Goal: Task Accomplishment & Management: Complete application form

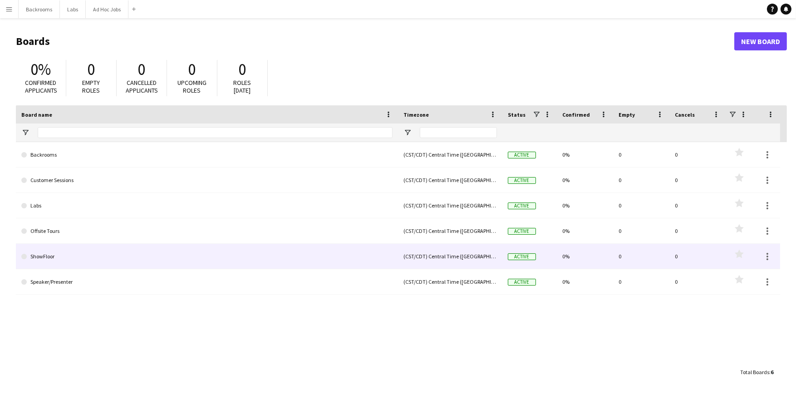
click at [52, 260] on link "ShowFloor" at bounding box center [206, 256] width 371 height 25
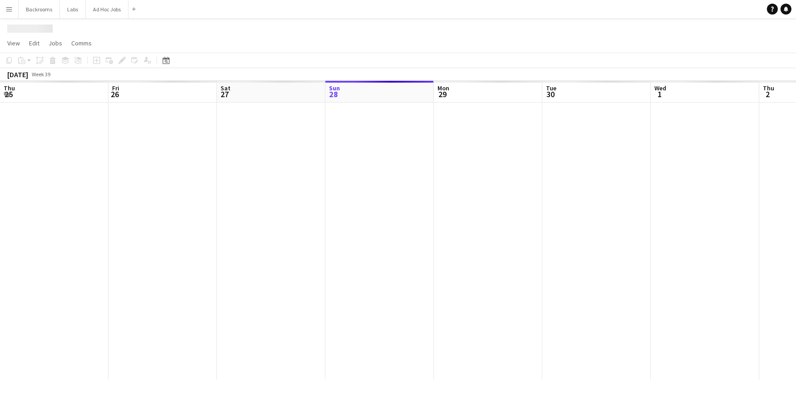
scroll to position [0, 217]
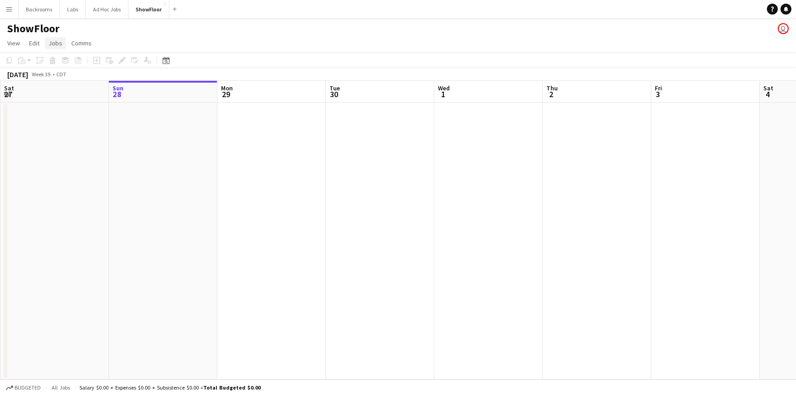
click at [61, 42] on link "Jobs" at bounding box center [55, 43] width 21 height 12
click at [59, 66] on div "New Job Edit Job Delete Job New Linked Job Edit Linked Jobs" at bounding box center [77, 103] width 64 height 100
click at [182, 203] on app-date-cell at bounding box center [163, 241] width 109 height 277
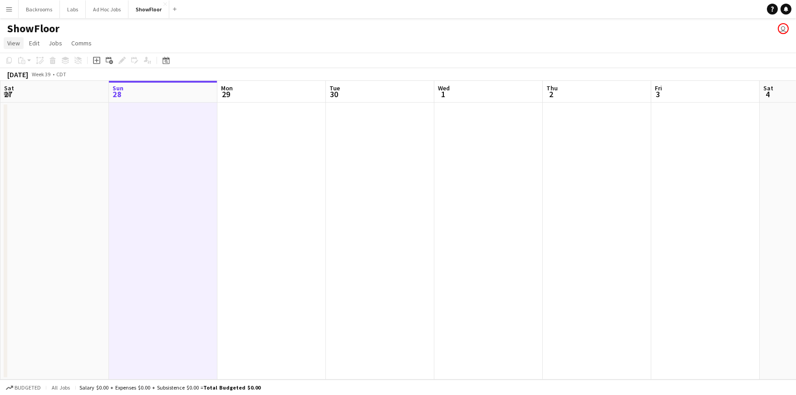
click at [13, 45] on span "View" at bounding box center [13, 43] width 13 height 8
drag, startPoint x: 119, startPoint y: 178, endPoint x: 125, endPoint y: 152, distance: 27.4
click at [125, 152] on app-date-cell at bounding box center [163, 241] width 109 height 277
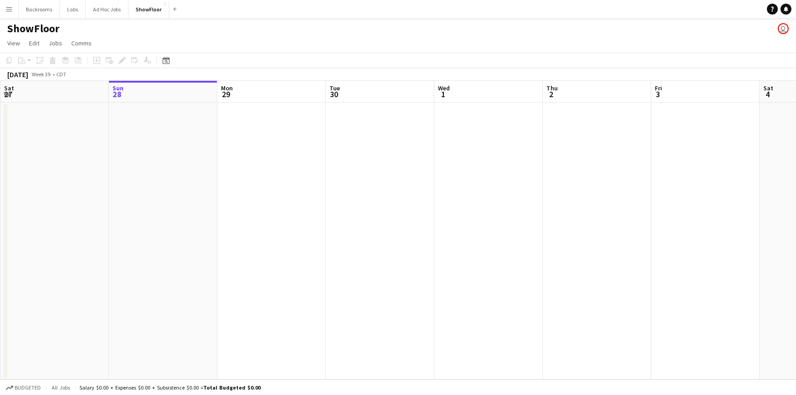
click at [118, 134] on app-date-cell at bounding box center [163, 241] width 109 height 277
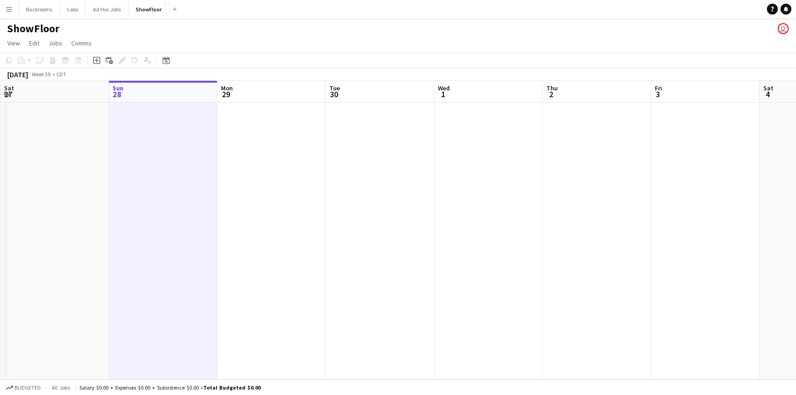
click at [118, 134] on app-date-cell at bounding box center [163, 241] width 109 height 277
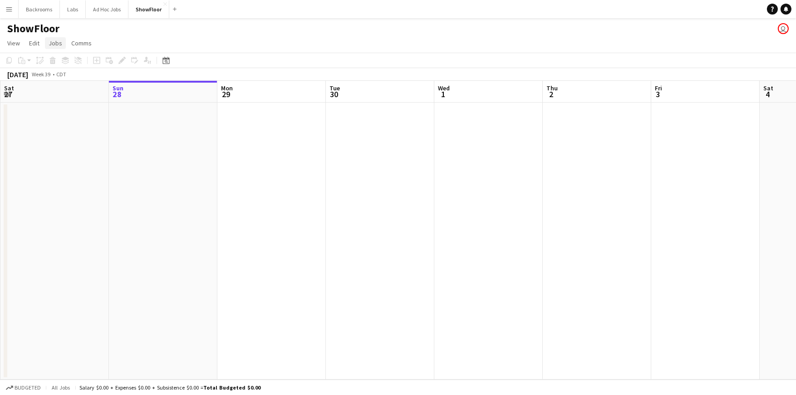
click at [54, 44] on span "Jobs" at bounding box center [56, 43] width 14 height 8
click at [11, 45] on span "View" at bounding box center [13, 43] width 13 height 8
click at [138, 164] on app-date-cell at bounding box center [163, 241] width 109 height 277
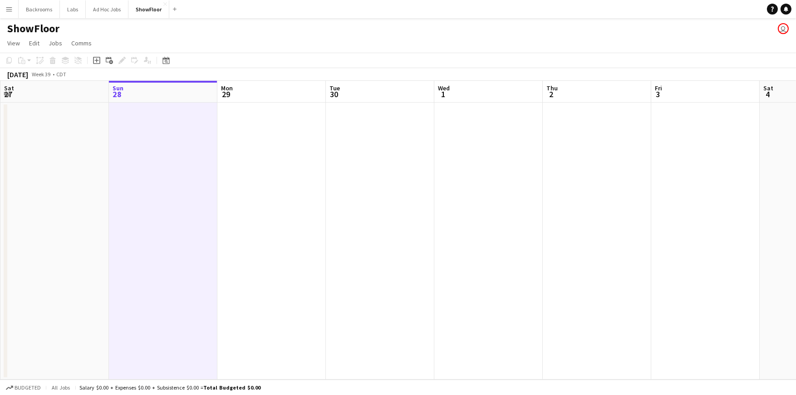
click at [10, 12] on app-icon "Menu" at bounding box center [8, 8] width 7 height 7
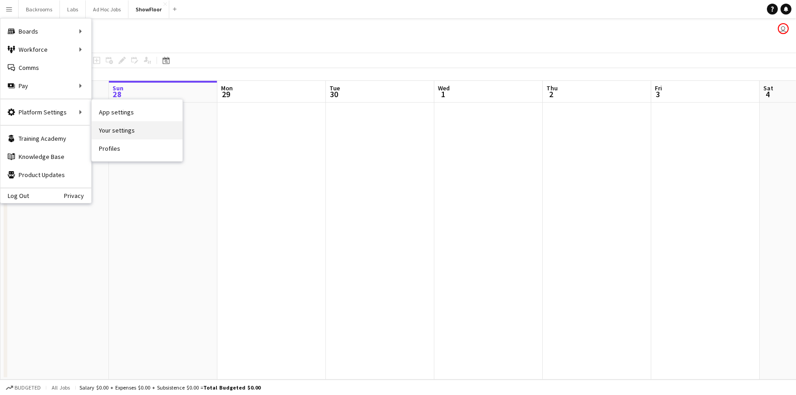
click at [122, 132] on link "Your settings" at bounding box center [137, 130] width 91 height 18
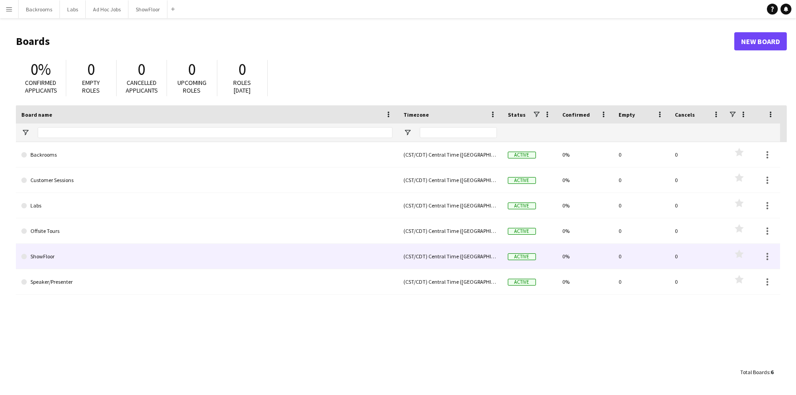
click at [77, 263] on link "ShowFloor" at bounding box center [206, 256] width 371 height 25
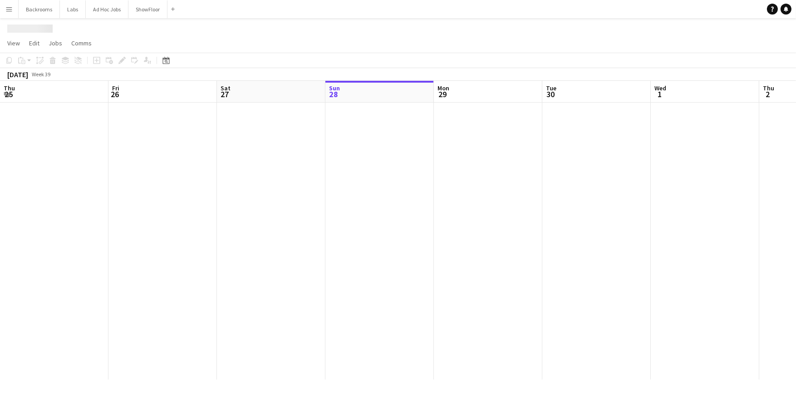
scroll to position [0, 217]
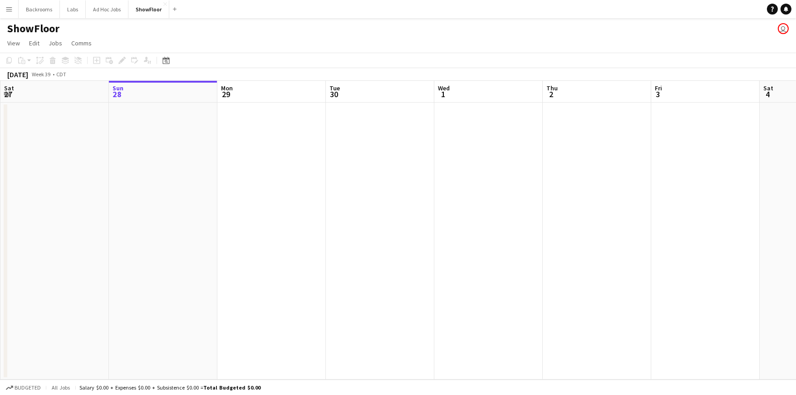
click at [785, 30] on app-user-avatar "user" at bounding box center [783, 28] width 11 height 11
click at [8, 13] on button "Menu" at bounding box center [9, 9] width 18 height 18
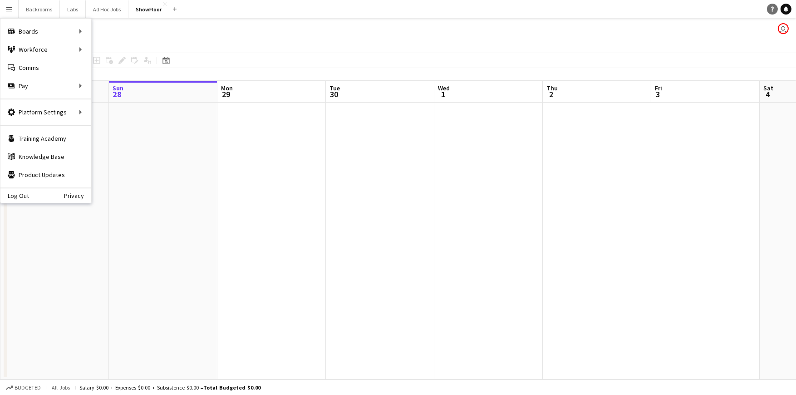
click at [773, 10] on icon "Help" at bounding box center [772, 8] width 5 height 5
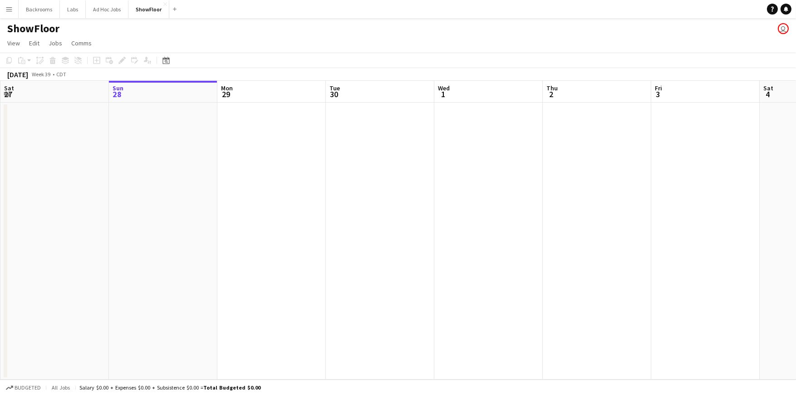
click at [8, 13] on button "Menu" at bounding box center [9, 9] width 18 height 18
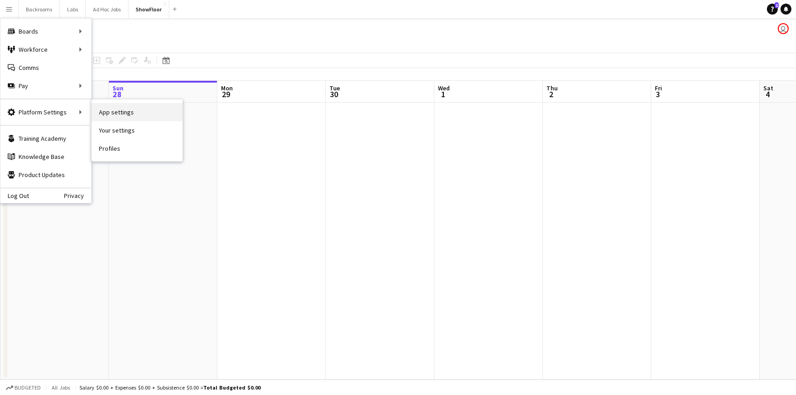
click at [128, 114] on link "App settings" at bounding box center [137, 112] width 91 height 18
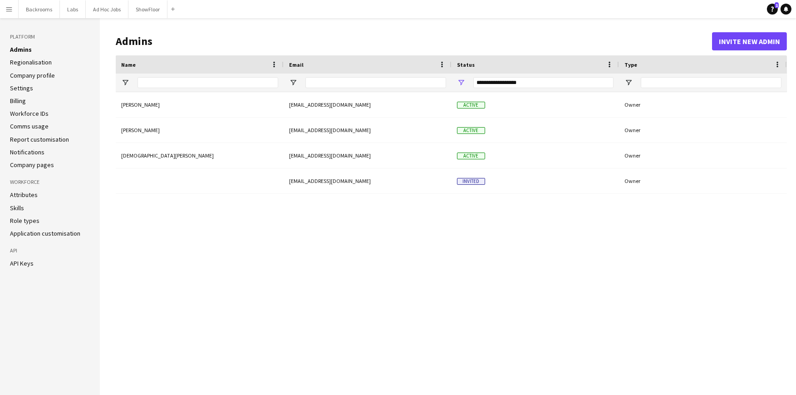
click at [27, 193] on link "Attributes" at bounding box center [24, 195] width 28 height 8
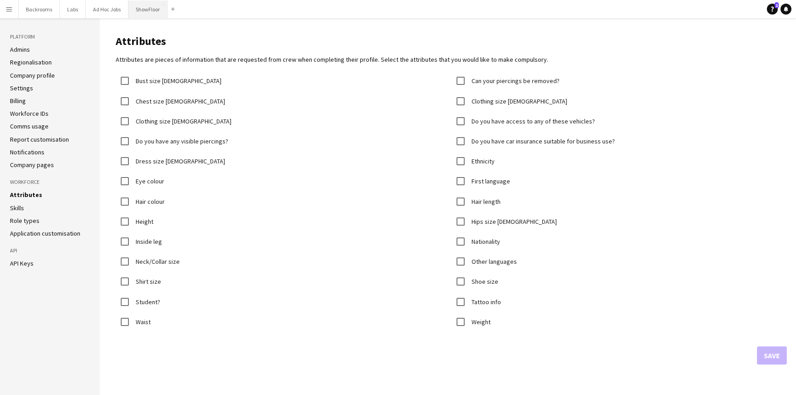
click at [140, 10] on button "ShowFloor Close" at bounding box center [148, 9] width 39 height 18
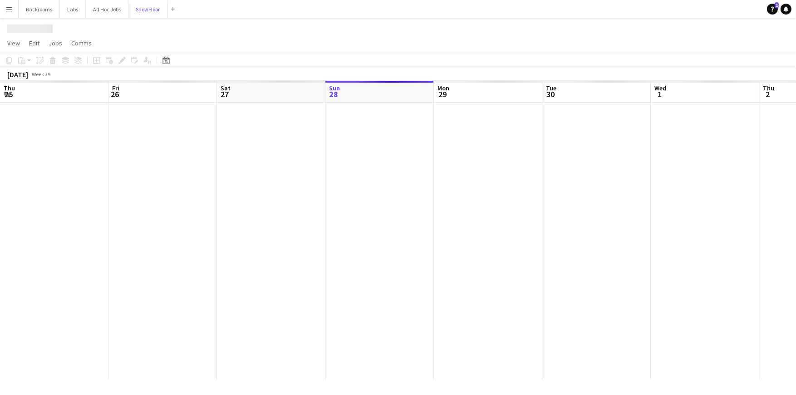
scroll to position [0, 217]
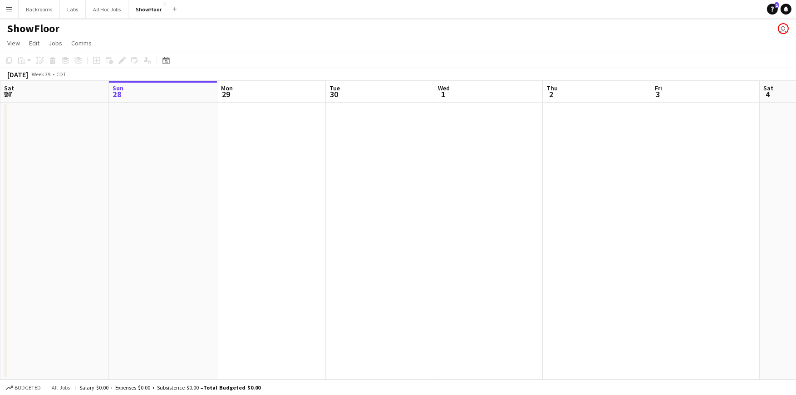
click at [116, 92] on span "28" at bounding box center [117, 94] width 12 height 10
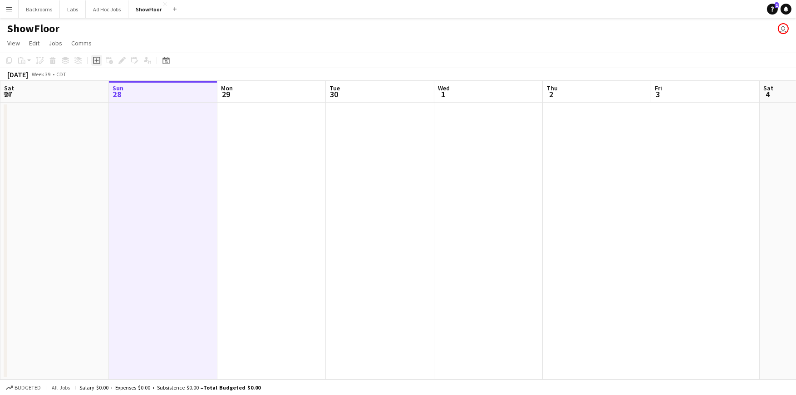
click at [99, 62] on icon "Add job" at bounding box center [96, 60] width 7 height 7
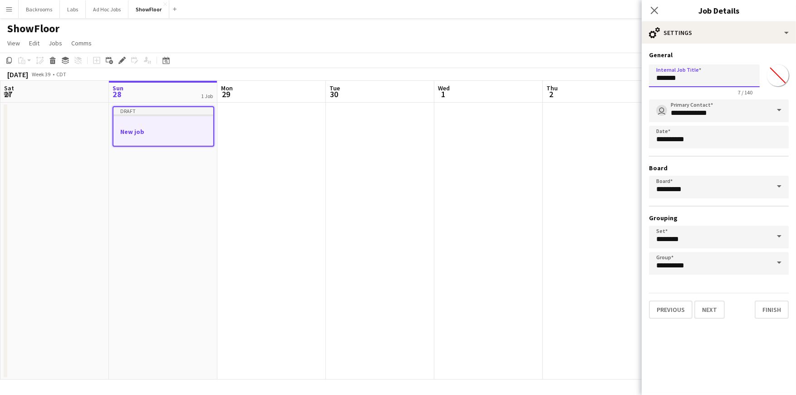
click at [714, 72] on input "*******" at bounding box center [704, 75] width 111 height 23
click at [713, 75] on input "*******" at bounding box center [704, 75] width 111 height 23
click at [169, 136] on div at bounding box center [164, 139] width 100 height 7
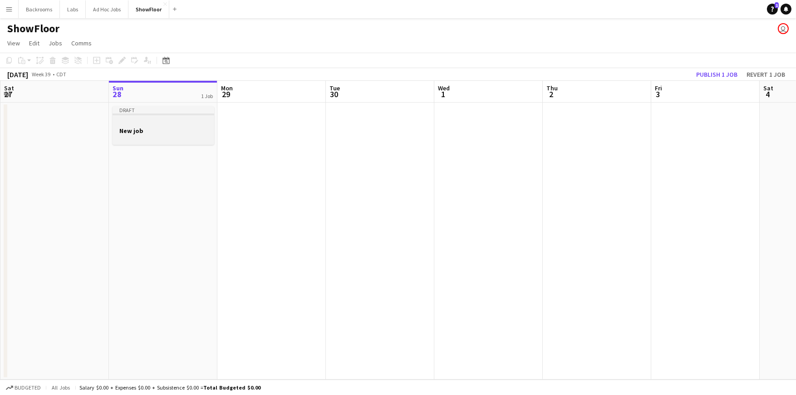
click at [166, 134] on h3 "New job" at bounding box center [164, 131] width 102 height 8
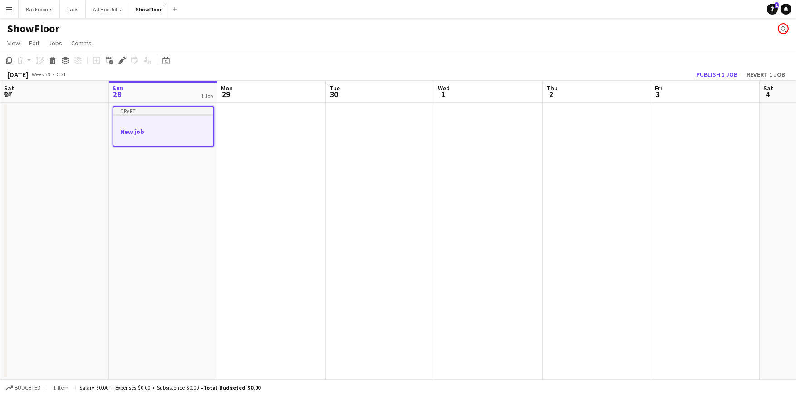
click at [166, 134] on h3 "New job" at bounding box center [164, 132] width 100 height 8
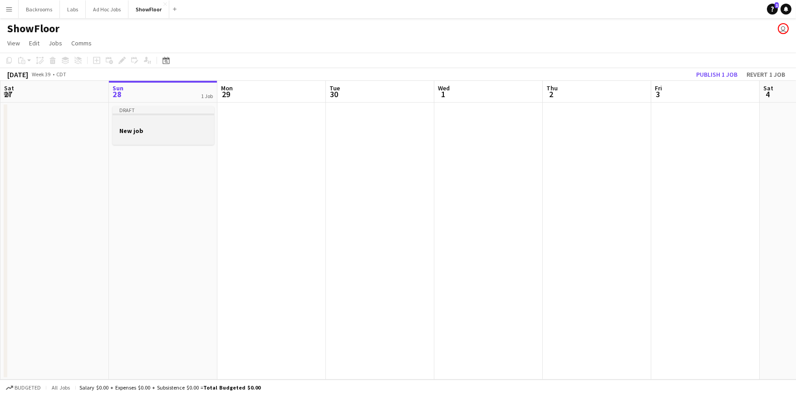
click at [166, 134] on h3 "New job" at bounding box center [164, 131] width 102 height 8
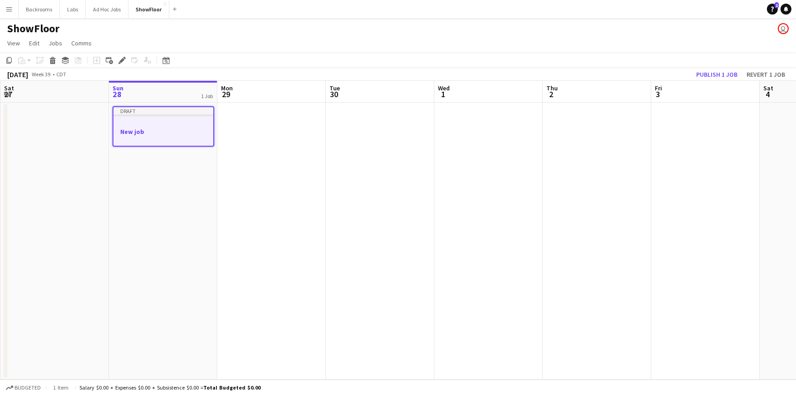
click at [123, 128] on h3 "New job" at bounding box center [164, 132] width 100 height 8
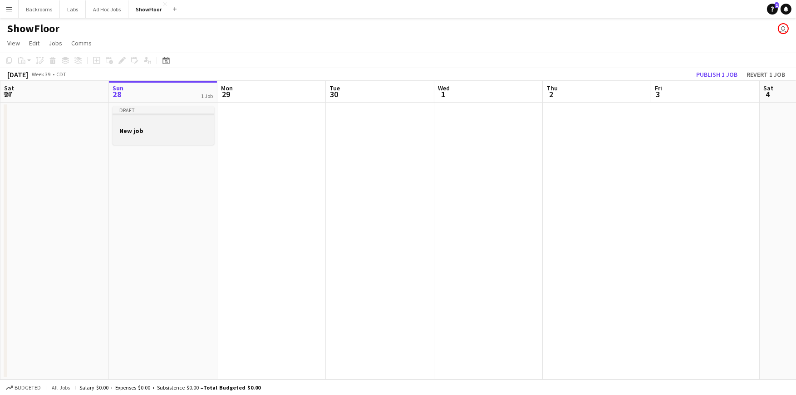
click at [123, 128] on h3 "New job" at bounding box center [164, 131] width 102 height 8
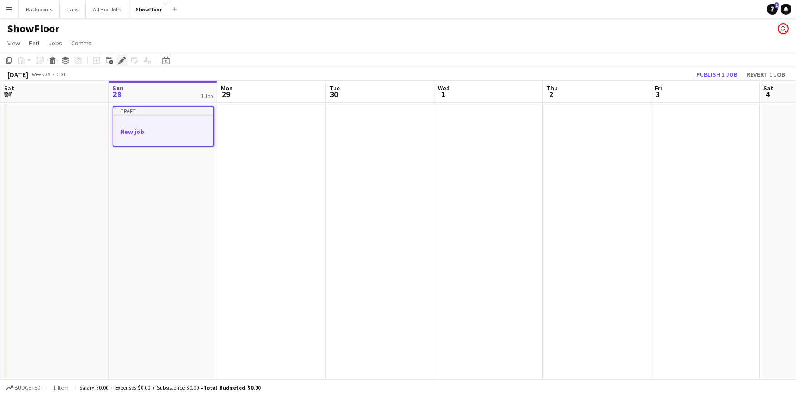
click at [126, 57] on div "Edit" at bounding box center [122, 60] width 11 height 11
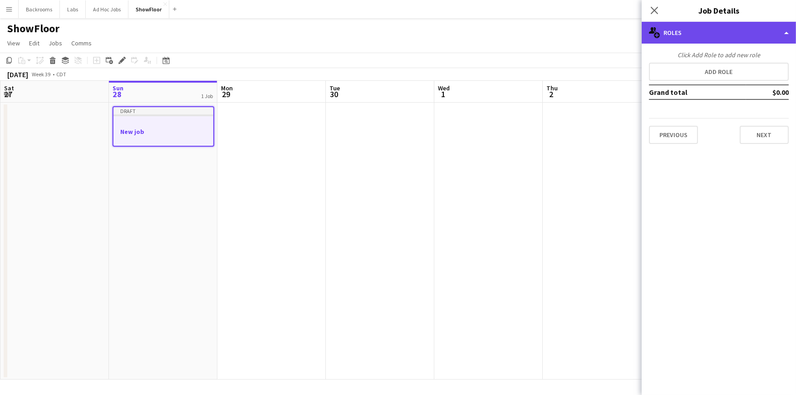
click at [669, 35] on div "multiple-users-add Roles" at bounding box center [719, 33] width 154 height 22
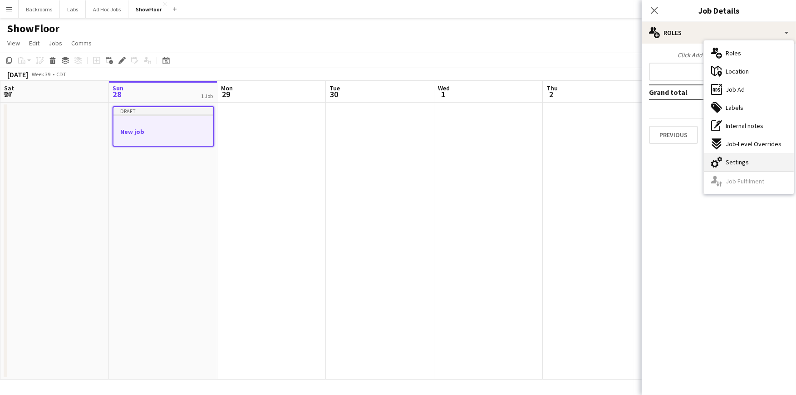
click at [725, 162] on div "cog-double-3 Settings" at bounding box center [749, 162] width 90 height 18
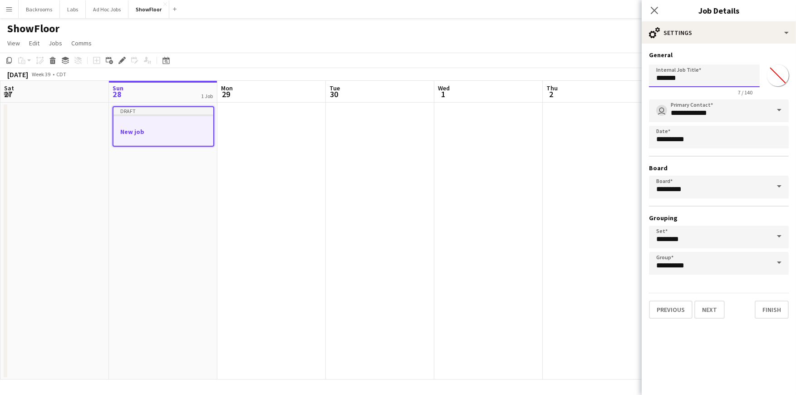
click at [689, 74] on input "*******" at bounding box center [704, 75] width 111 height 23
click at [686, 77] on input "*******" at bounding box center [704, 75] width 111 height 23
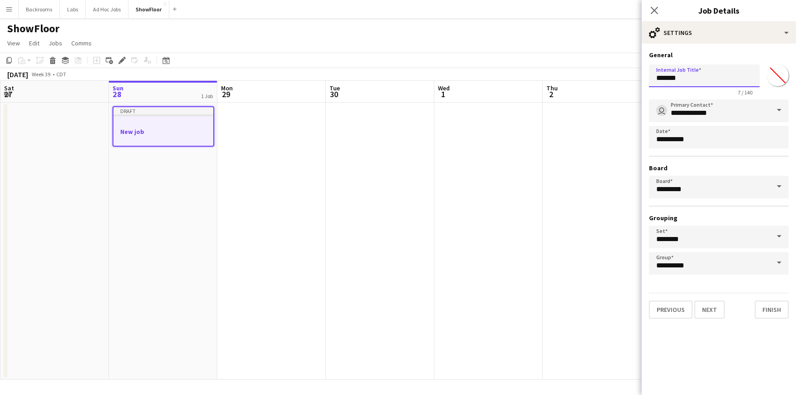
click at [686, 77] on input "*******" at bounding box center [704, 75] width 111 height 23
type input "********"
click at [699, 112] on input "**********" at bounding box center [719, 110] width 140 height 23
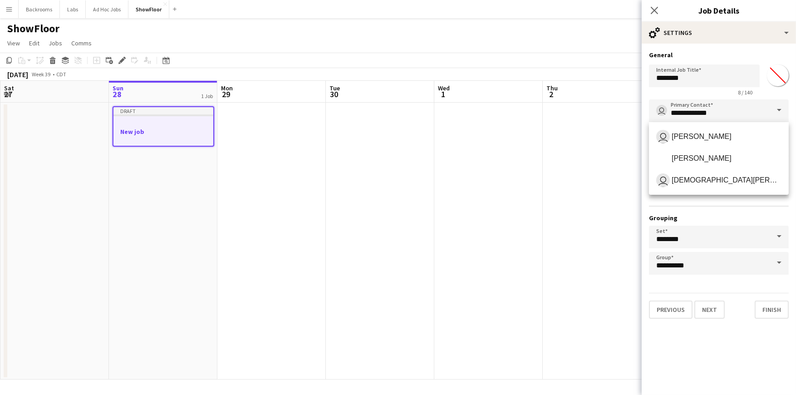
click at [778, 112] on span at bounding box center [779, 110] width 19 height 22
click at [730, 108] on input "**********" at bounding box center [719, 110] width 140 height 23
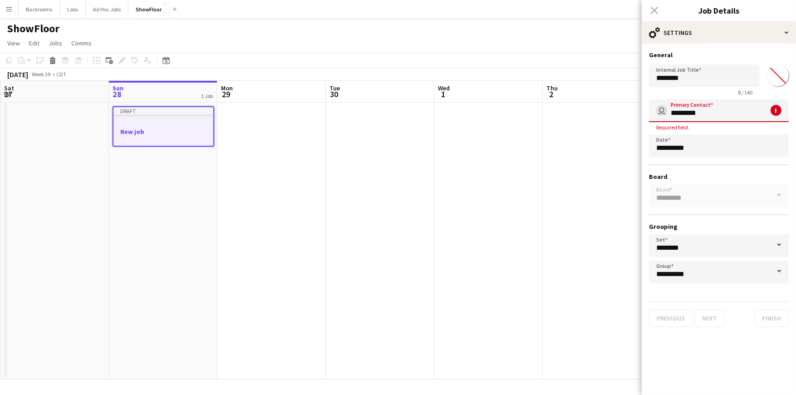
drag, startPoint x: 729, startPoint y: 112, endPoint x: 655, endPoint y: 112, distance: 74.0
click at [655, 112] on input "*********" at bounding box center [719, 110] width 140 height 23
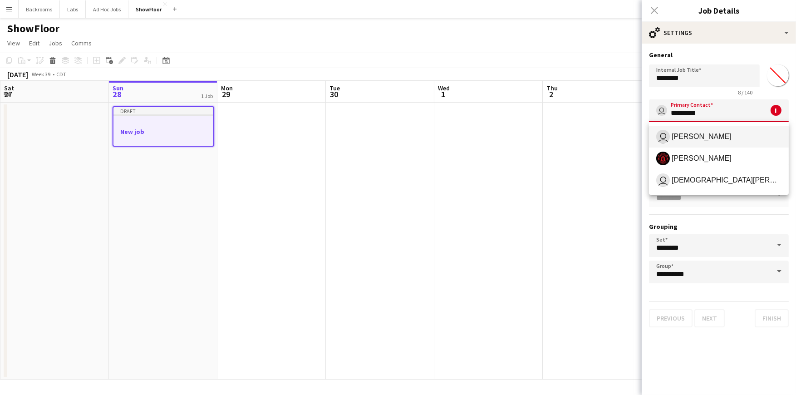
click at [710, 139] on span "Angela Ruffin" at bounding box center [702, 136] width 60 height 9
type input "**********"
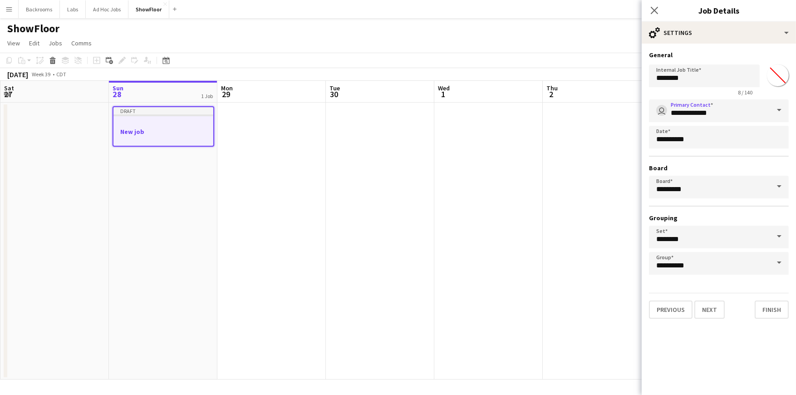
click at [143, 117] on app-job-card "Draft New job" at bounding box center [164, 126] width 102 height 40
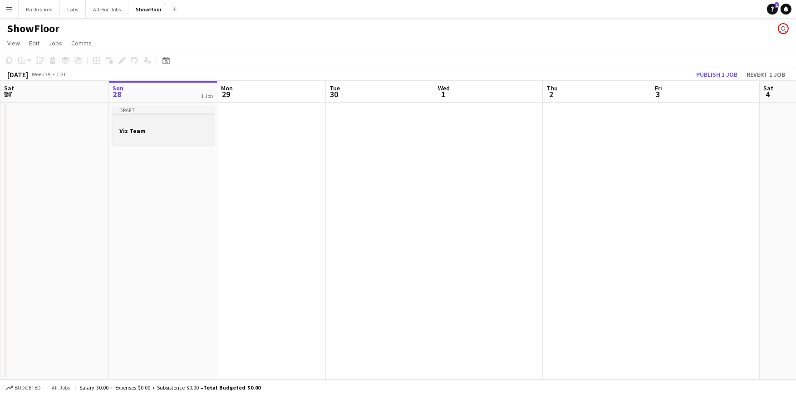
click at [143, 127] on h3 "Viz Team" at bounding box center [164, 131] width 102 height 8
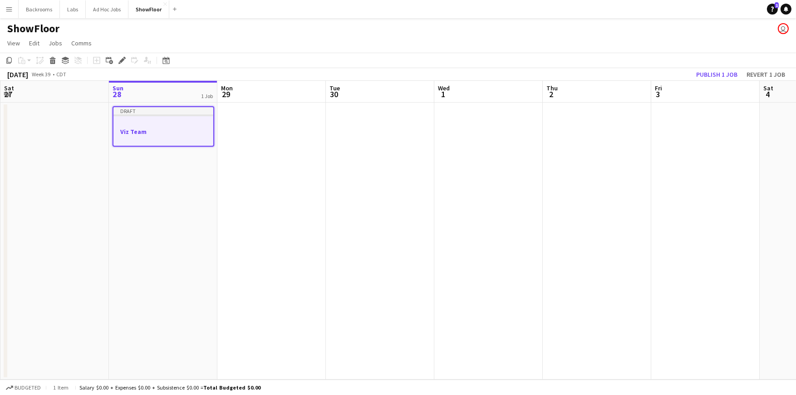
drag, startPoint x: 143, startPoint y: 126, endPoint x: 130, endPoint y: 125, distance: 13.2
click at [130, 125] on div at bounding box center [164, 123] width 100 height 7
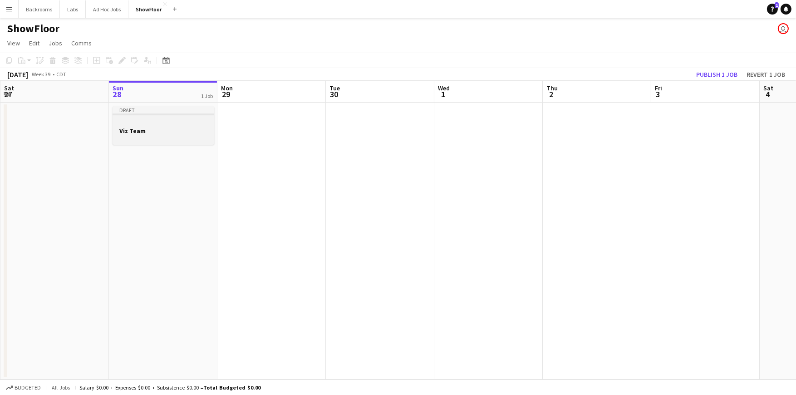
click at [130, 125] on div at bounding box center [164, 122] width 102 height 7
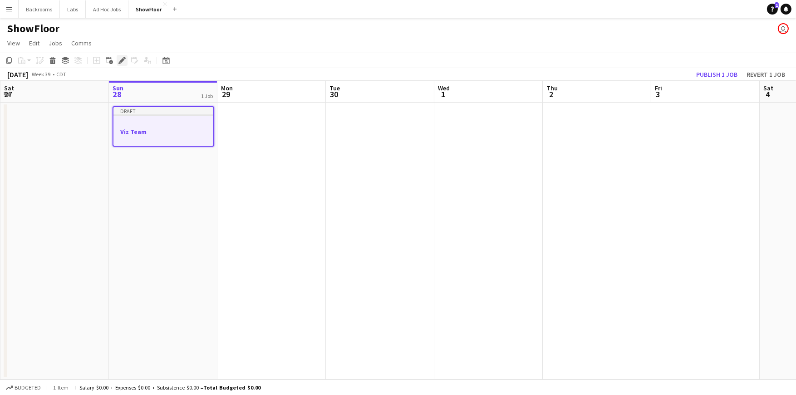
click at [121, 63] on icon "Edit" at bounding box center [122, 60] width 7 height 7
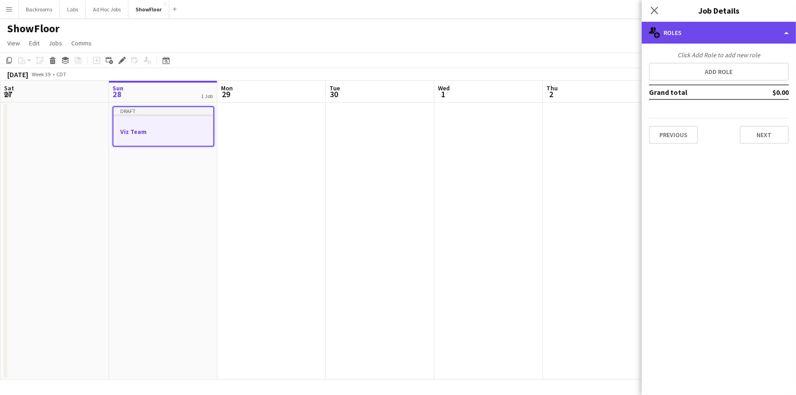
click at [786, 32] on div "multiple-users-add Roles" at bounding box center [719, 33] width 154 height 22
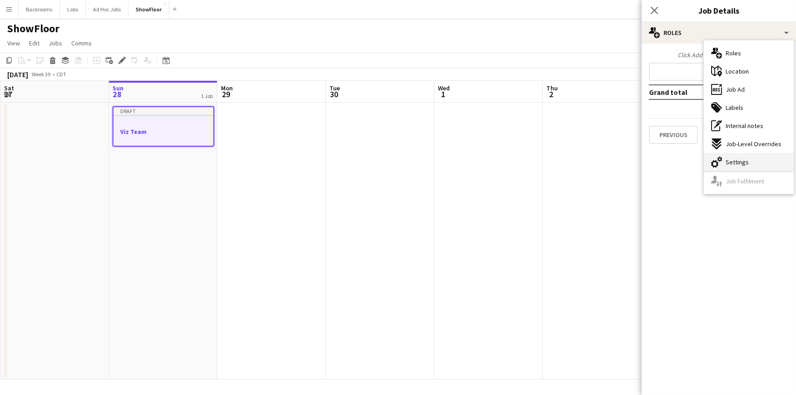
click at [737, 164] on span "Settings" at bounding box center [737, 162] width 23 height 8
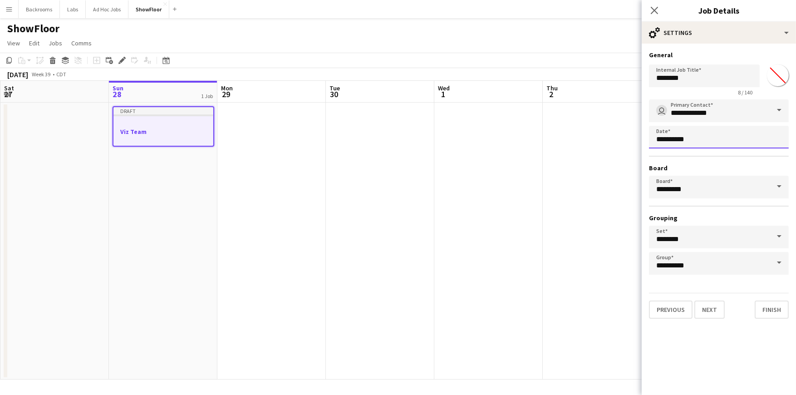
click at [689, 135] on body "Menu Boards Boards Boards All jobs Status Workforce Workforce My Workforce Recr…" at bounding box center [398, 197] width 796 height 395
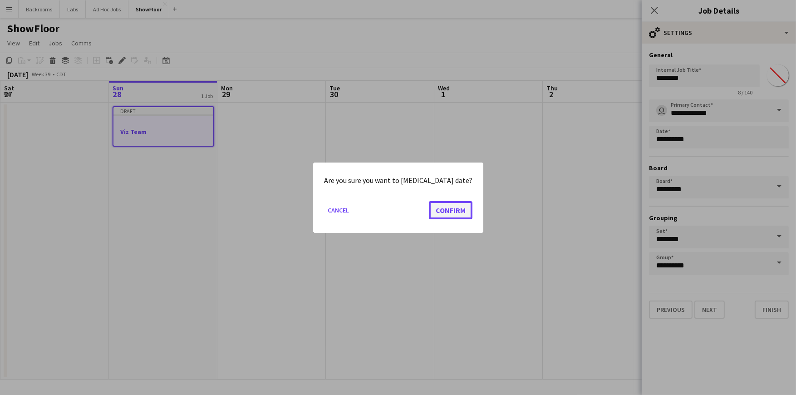
click at [429, 207] on button "Confirm" at bounding box center [451, 210] width 44 height 18
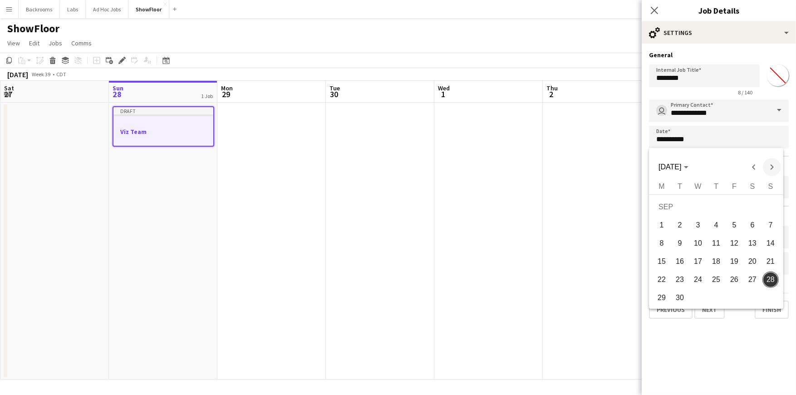
click at [770, 168] on span "Next month" at bounding box center [772, 167] width 18 height 18
click at [664, 262] on span "17" at bounding box center [662, 264] width 16 height 16
type input "**********"
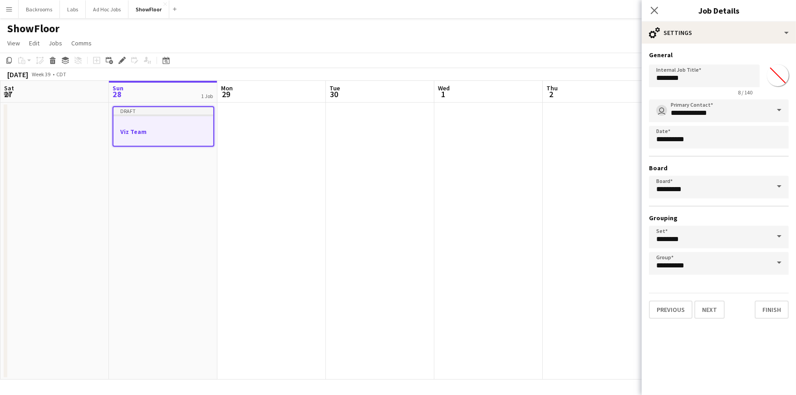
click at [778, 235] on span at bounding box center [779, 237] width 19 height 22
click at [712, 214] on h3 "Grouping" at bounding box center [719, 218] width 140 height 8
click at [707, 307] on button "Next" at bounding box center [710, 310] width 30 height 18
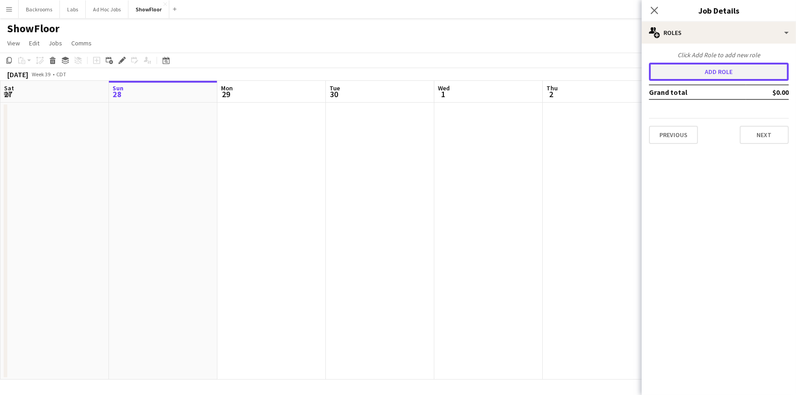
click at [702, 77] on button "Add role" at bounding box center [719, 72] width 140 height 18
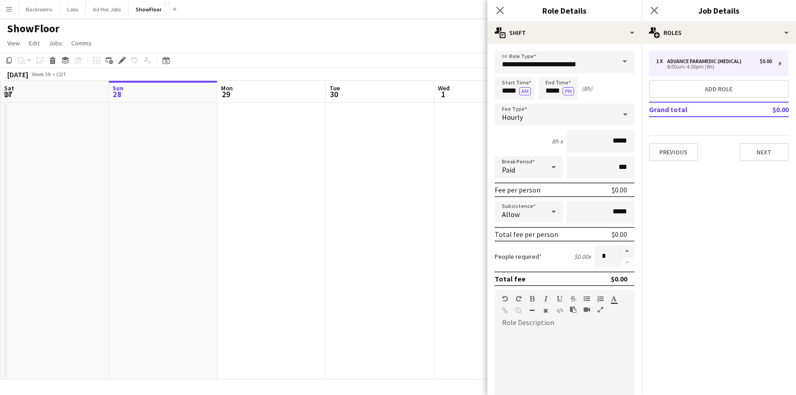
click at [616, 63] on span at bounding box center [625, 62] width 19 height 22
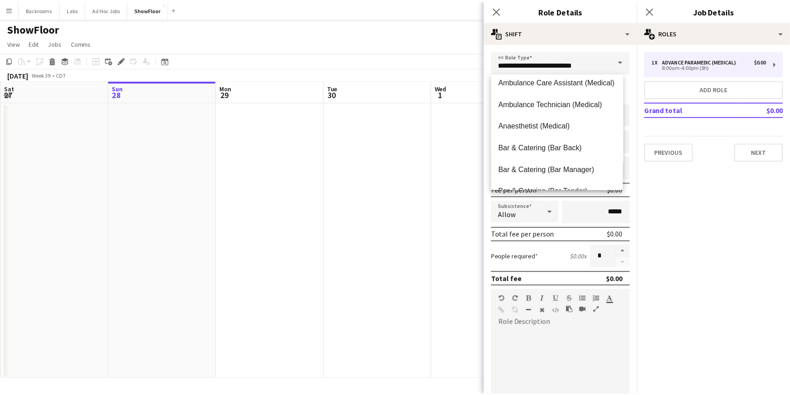
scroll to position [0, 0]
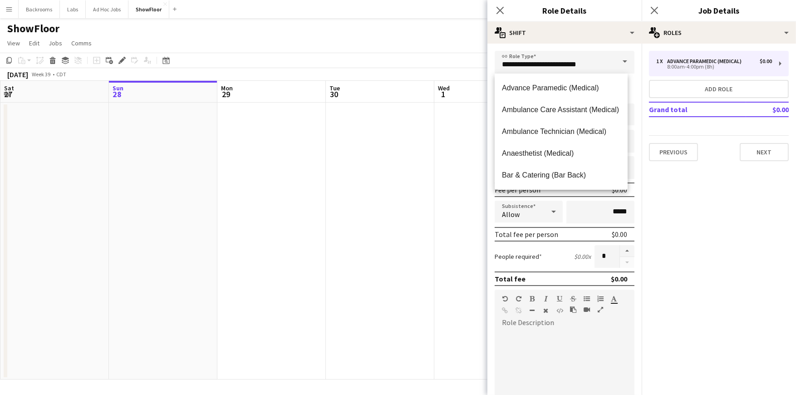
click at [721, 205] on mat-expansion-panel "pencil3 General details 1 x Advance Paramedic (Medical) $0.00 8:00am-4:00pm (8h…" at bounding box center [719, 219] width 154 height 351
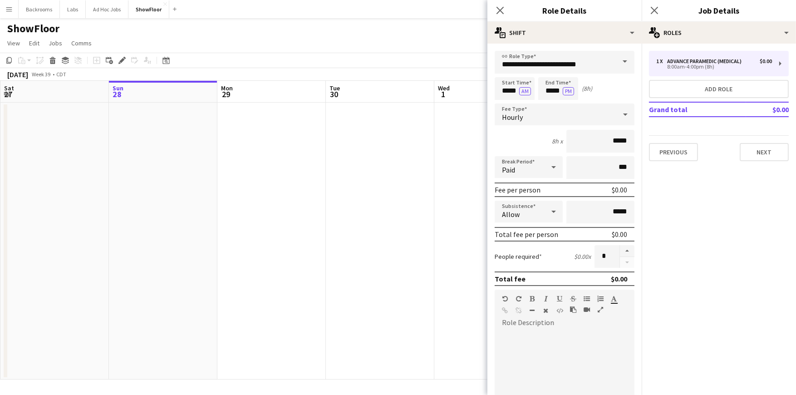
click at [14, 9] on button "Menu" at bounding box center [9, 9] width 18 height 18
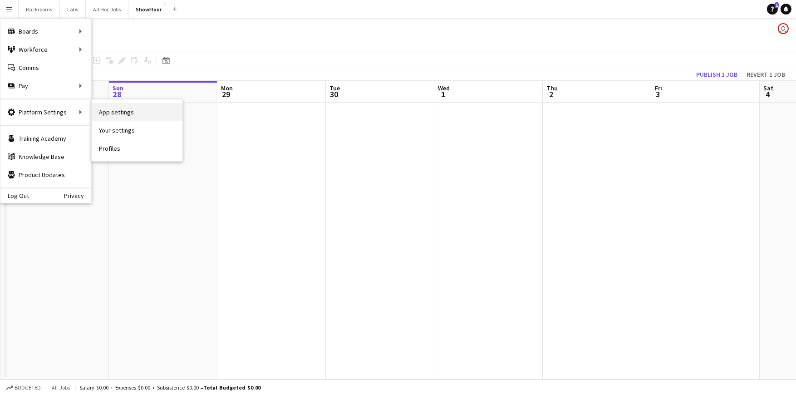
click at [131, 113] on link "App settings" at bounding box center [137, 112] width 91 height 18
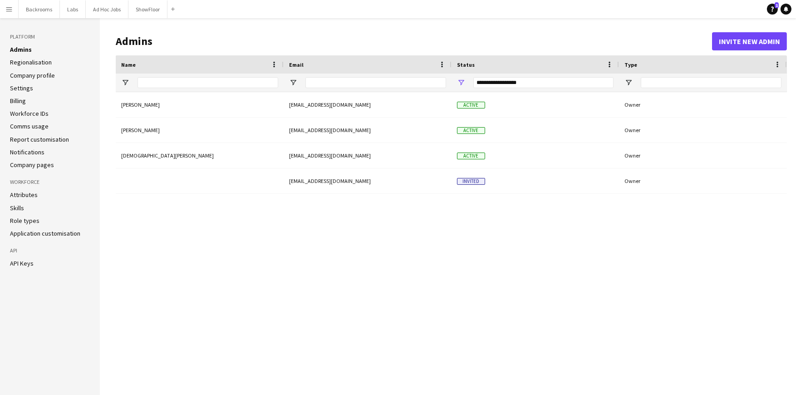
click at [25, 218] on link "Role types" at bounding box center [25, 221] width 30 height 8
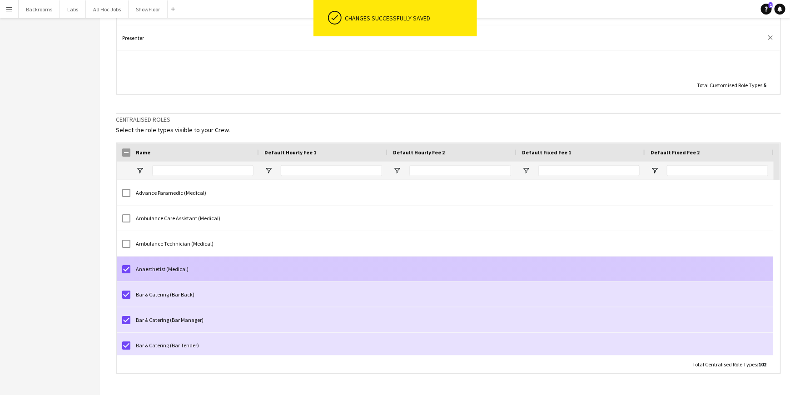
click at [130, 270] on div "Anaesthetist (Medical)" at bounding box center [194, 269] width 129 height 25
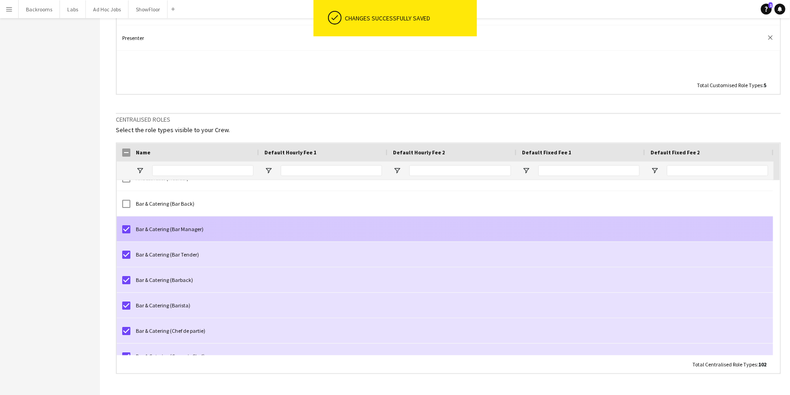
click at [124, 233] on div at bounding box center [126, 229] width 8 height 25
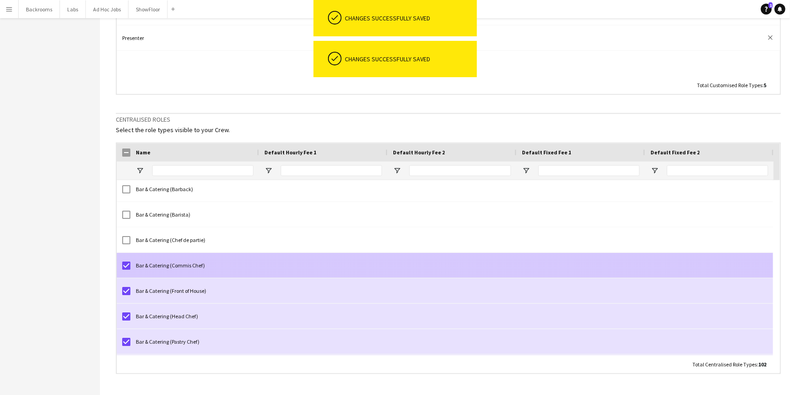
click at [126, 258] on div at bounding box center [126, 265] width 8 height 25
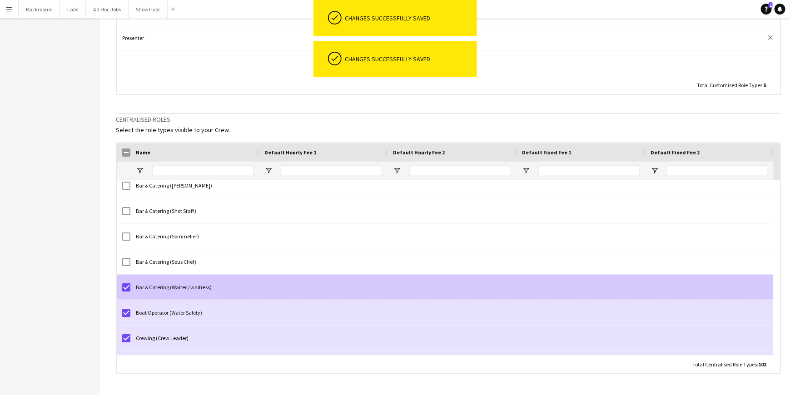
click at [125, 280] on div at bounding box center [126, 287] width 8 height 25
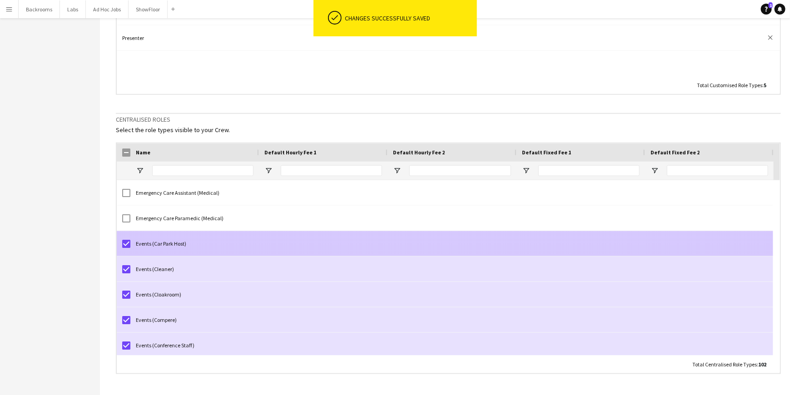
click at [126, 247] on div at bounding box center [126, 243] width 8 height 25
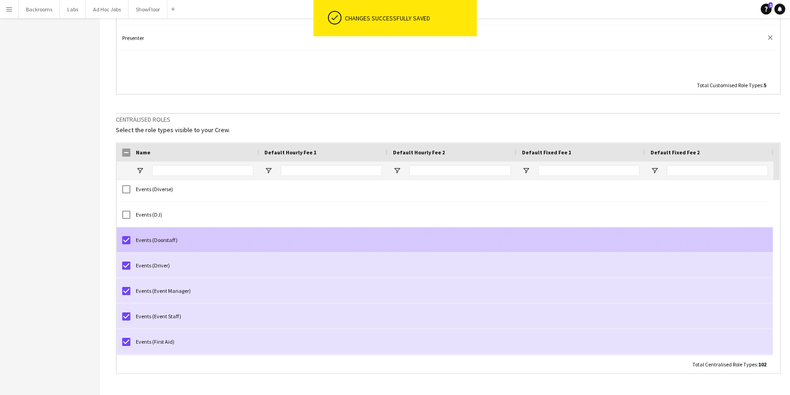
click at [131, 242] on div "Events (Doorstaff)" at bounding box center [194, 239] width 129 height 25
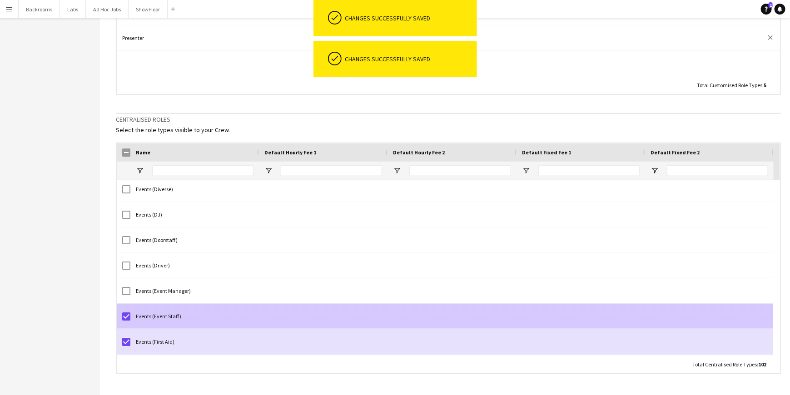
click at [130, 313] on div "Events (Event Staff)" at bounding box center [194, 316] width 129 height 25
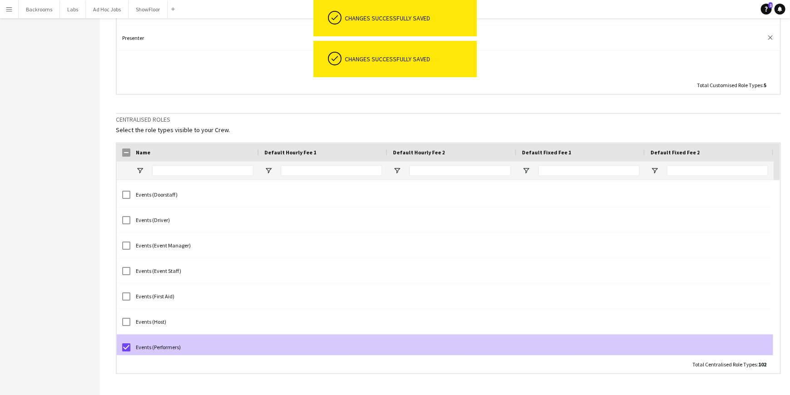
click at [126, 341] on div at bounding box center [126, 347] width 8 height 25
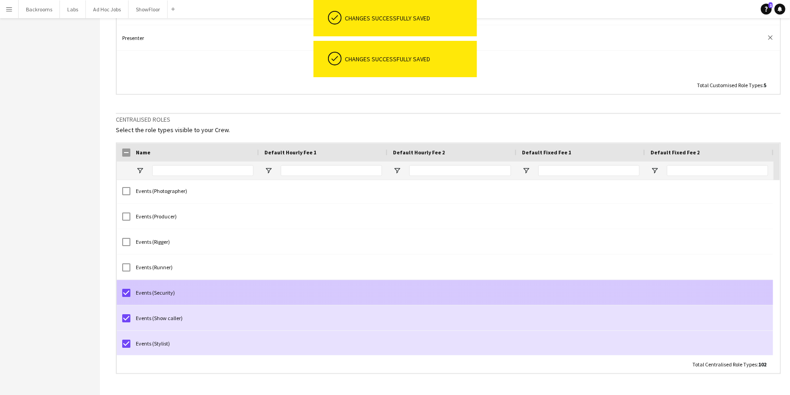
click at [126, 298] on div at bounding box center [126, 292] width 8 height 25
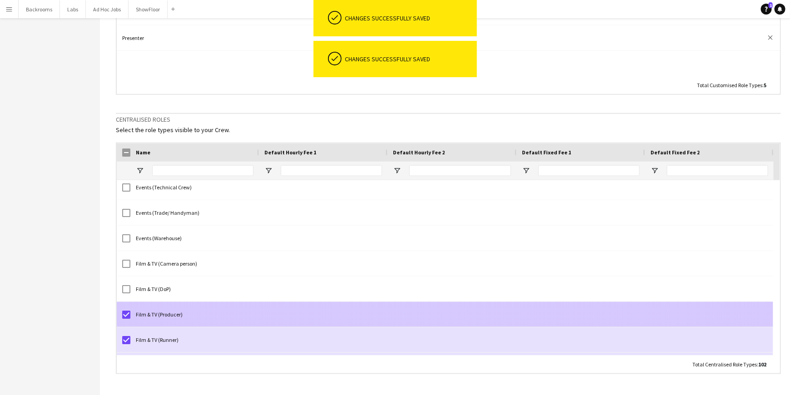
click at [125, 308] on div at bounding box center [126, 314] width 8 height 25
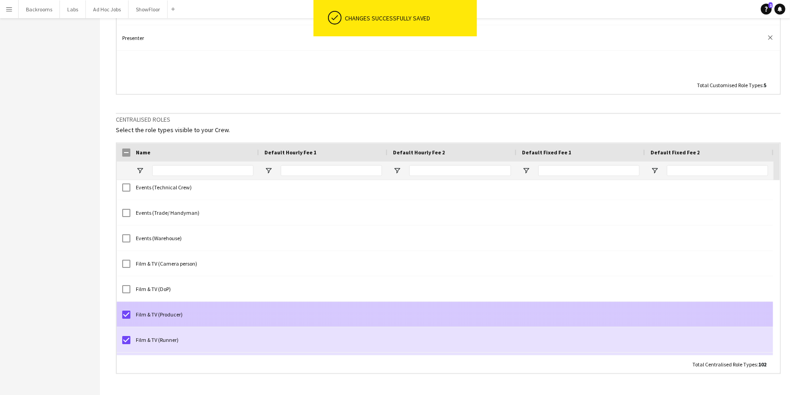
click at [121, 313] on div at bounding box center [124, 314] width 14 height 25
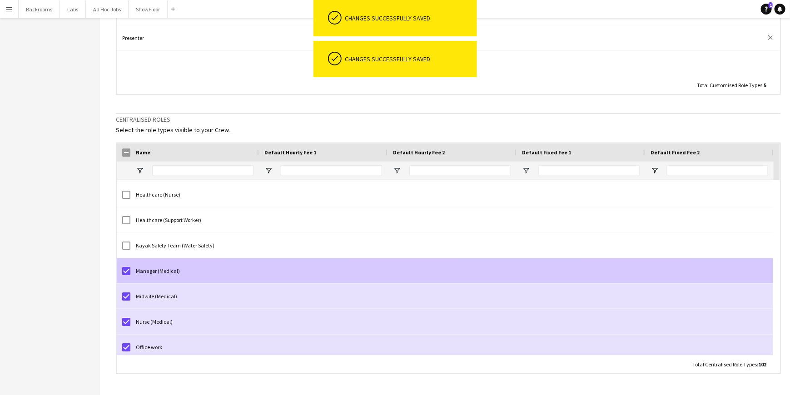
click at [126, 264] on div at bounding box center [126, 270] width 8 height 25
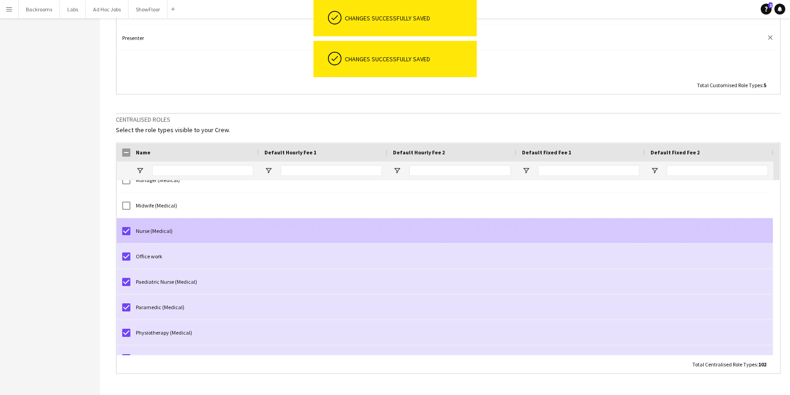
click at [125, 235] on div at bounding box center [126, 230] width 8 height 25
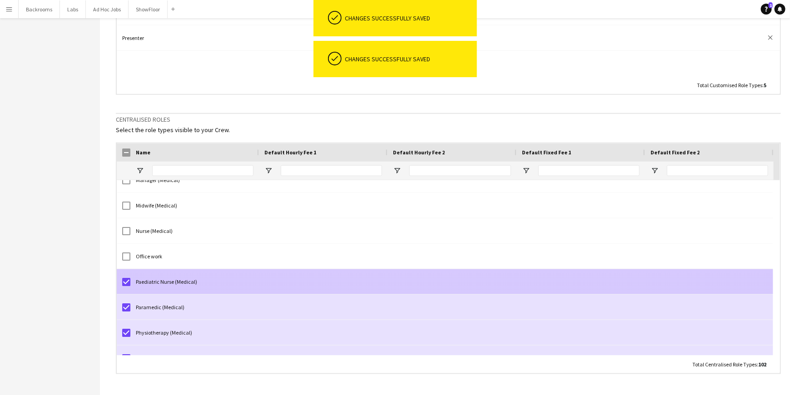
click at [127, 285] on div at bounding box center [126, 281] width 8 height 25
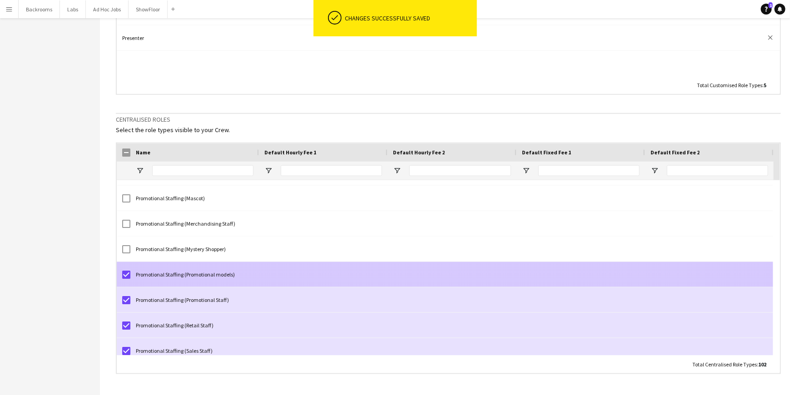
click at [120, 276] on div at bounding box center [124, 274] width 14 height 25
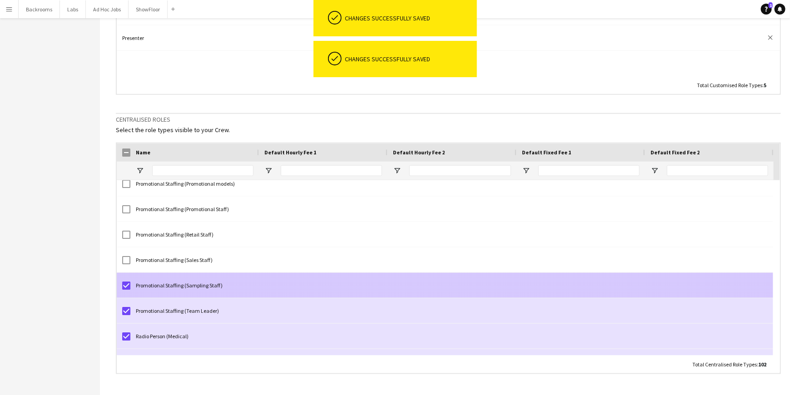
click at [128, 289] on div at bounding box center [126, 285] width 8 height 25
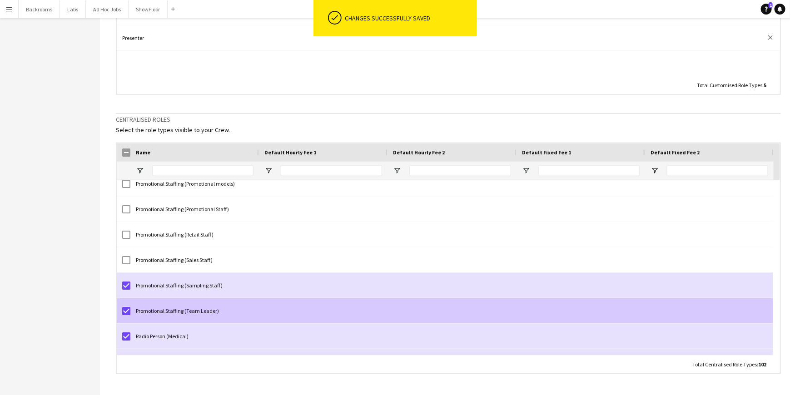
click at [131, 314] on div "Promotional Staffing (Team Leader)" at bounding box center [194, 310] width 129 height 25
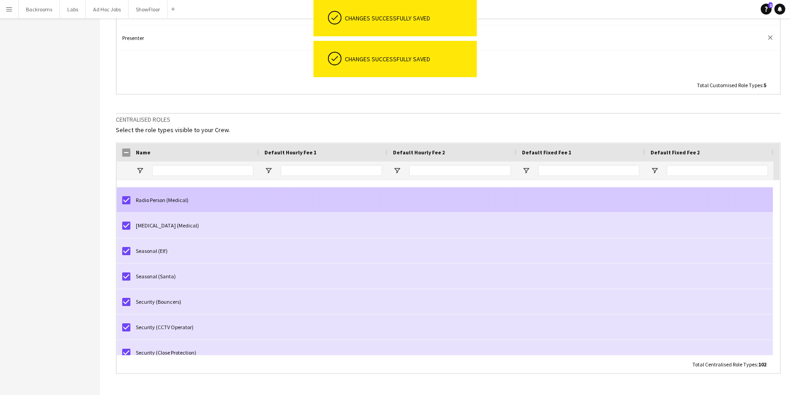
click at [125, 206] on div at bounding box center [126, 200] width 8 height 25
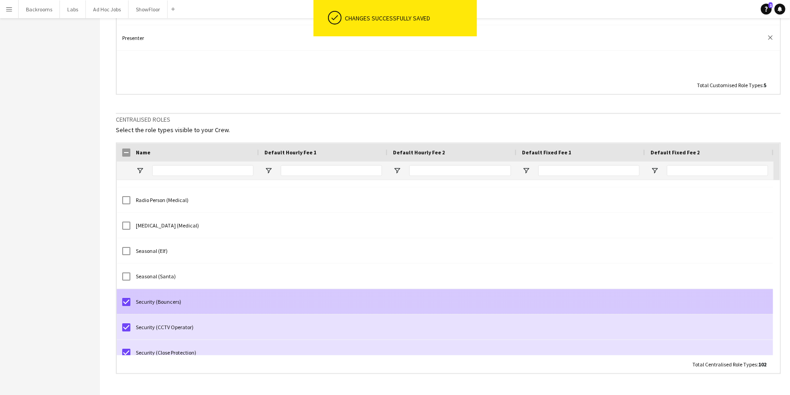
click at [129, 307] on div at bounding box center [126, 301] width 8 height 25
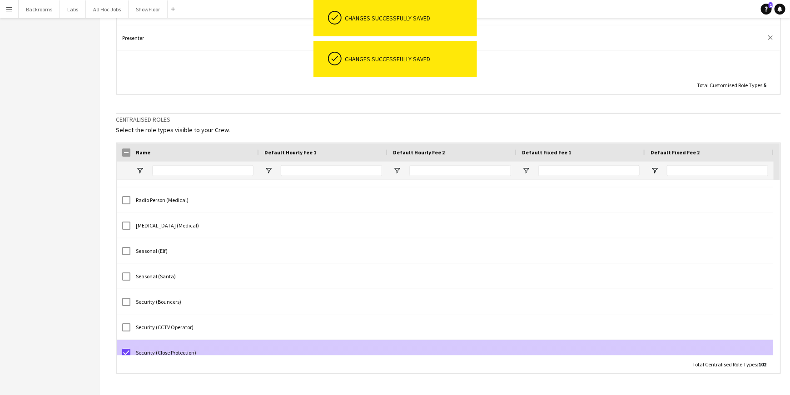
click at [127, 344] on div at bounding box center [126, 352] width 8 height 25
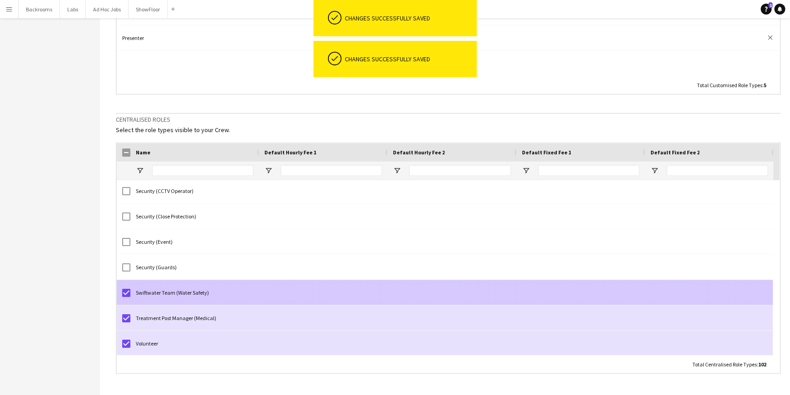
click at [127, 286] on div at bounding box center [126, 292] width 8 height 25
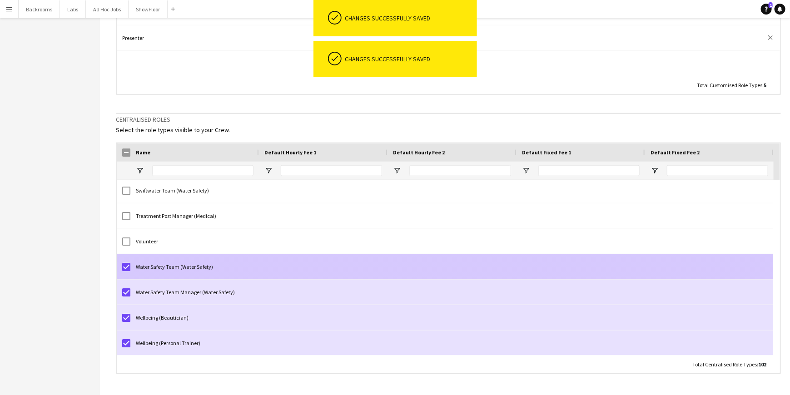
click at [128, 270] on div at bounding box center [126, 266] width 8 height 25
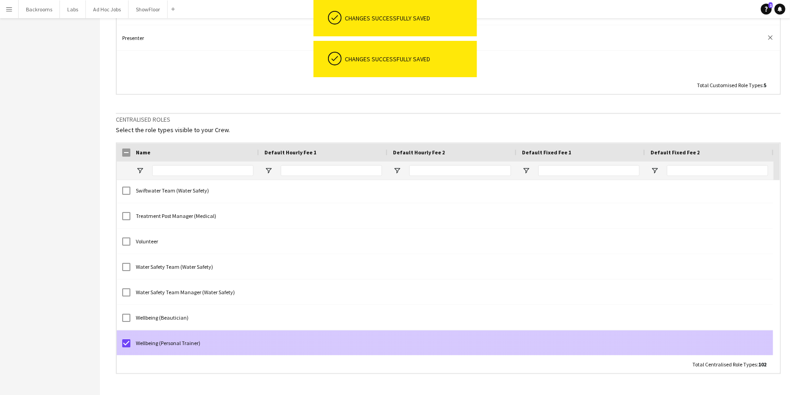
click at [124, 348] on div at bounding box center [126, 343] width 8 height 25
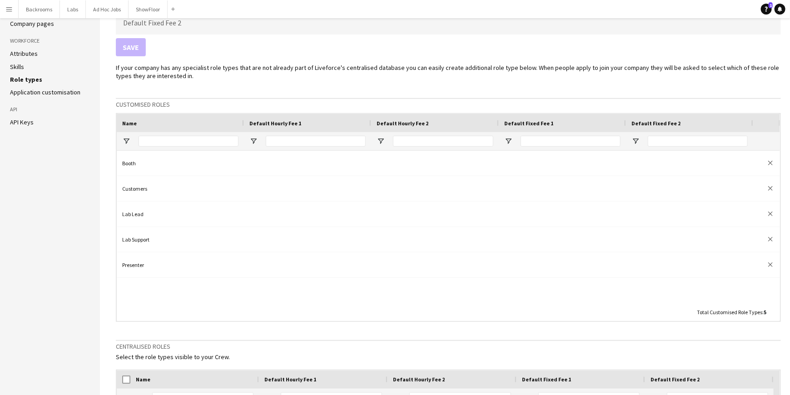
click at [165, 286] on div "Booth close Customers close Lab Lead close Lab Support close Presenter close" at bounding box center [448, 227] width 663 height 153
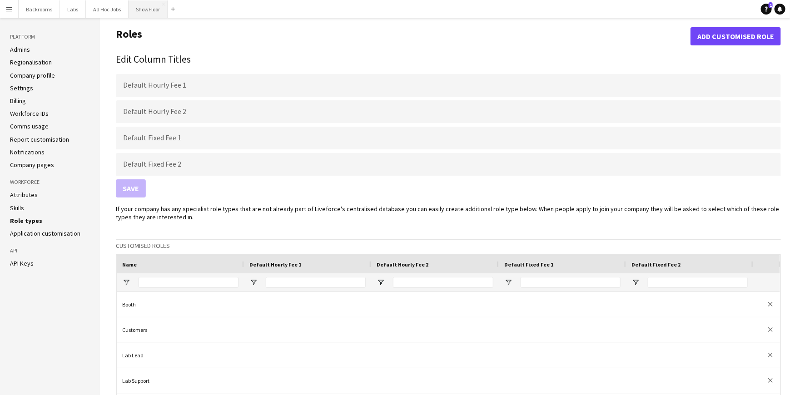
click at [155, 6] on button "ShowFloor Close" at bounding box center [148, 9] width 39 height 18
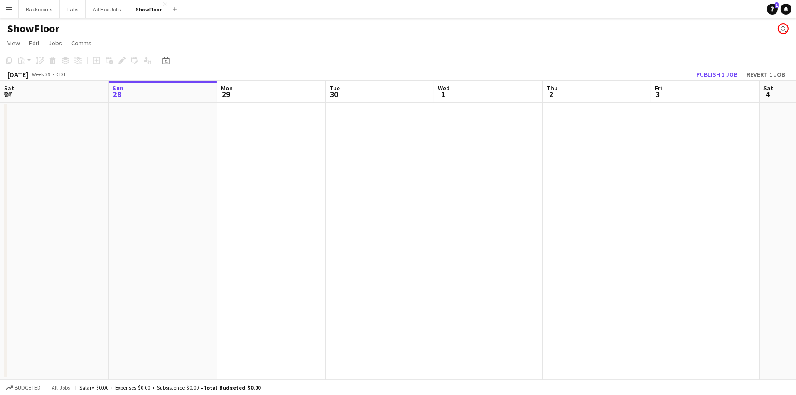
click at [28, 74] on div "[DATE]" at bounding box center [17, 74] width 21 height 9
click at [163, 62] on icon at bounding box center [166, 60] width 7 height 7
click at [242, 93] on span "Next month" at bounding box center [240, 92] width 18 height 18
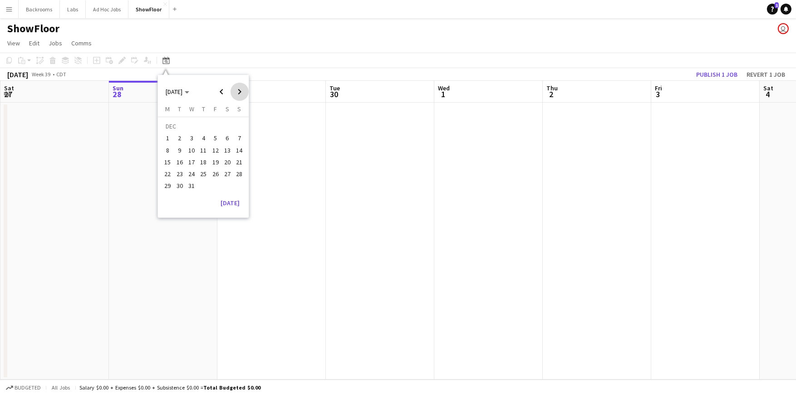
click at [242, 93] on span "Next month" at bounding box center [240, 92] width 18 height 18
click at [223, 92] on span "Previous month" at bounding box center [222, 92] width 18 height 18
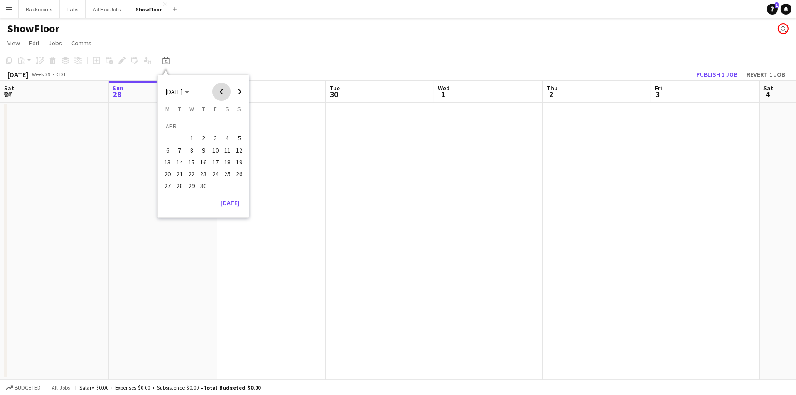
click at [223, 92] on span "Previous month" at bounding box center [222, 92] width 18 height 18
click at [168, 162] on span "17" at bounding box center [168, 164] width 11 height 11
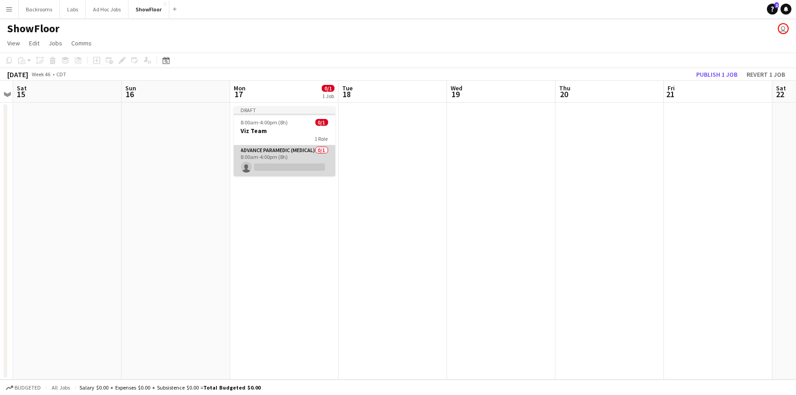
click at [278, 153] on app-card-role "Advance Paramedic (Medical) 0/1 8:00am-4:00pm (8h) single-neutral-actions" at bounding box center [285, 160] width 102 height 31
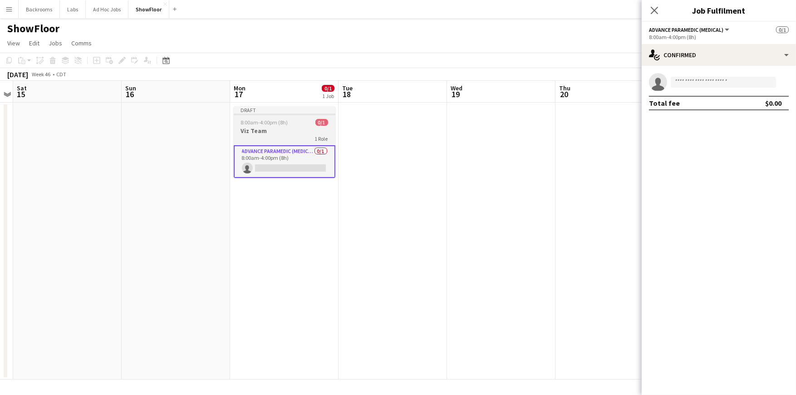
click at [275, 133] on h3 "Viz Team" at bounding box center [285, 131] width 102 height 8
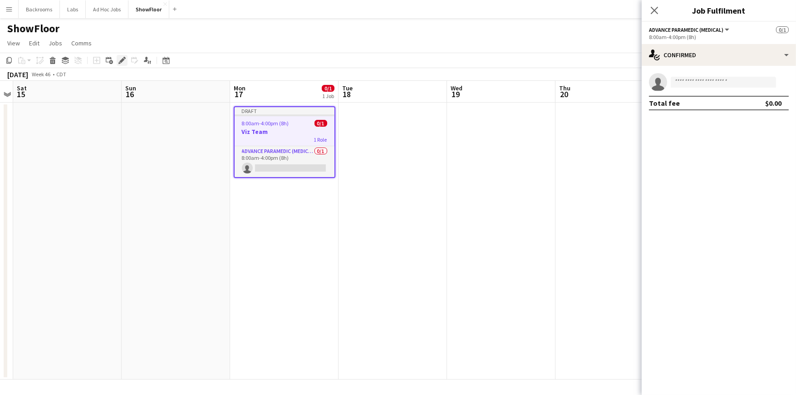
click at [122, 62] on icon "Edit" at bounding box center [122, 60] width 7 height 7
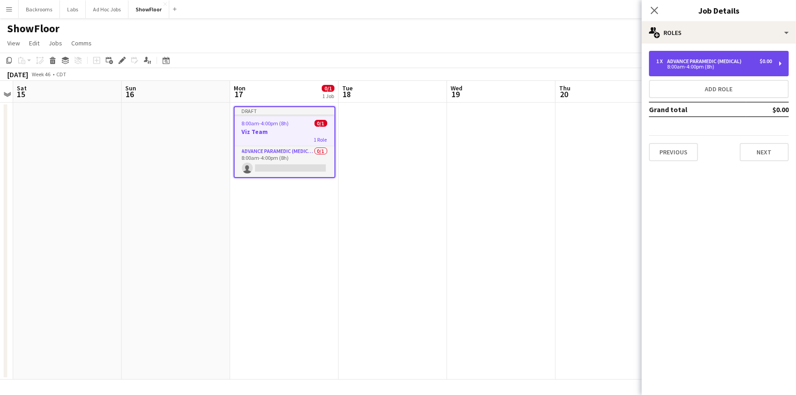
click at [781, 62] on div "1 x Advance Paramedic (Medical) $0.00 8:00am-4:00pm (8h)" at bounding box center [719, 63] width 140 height 25
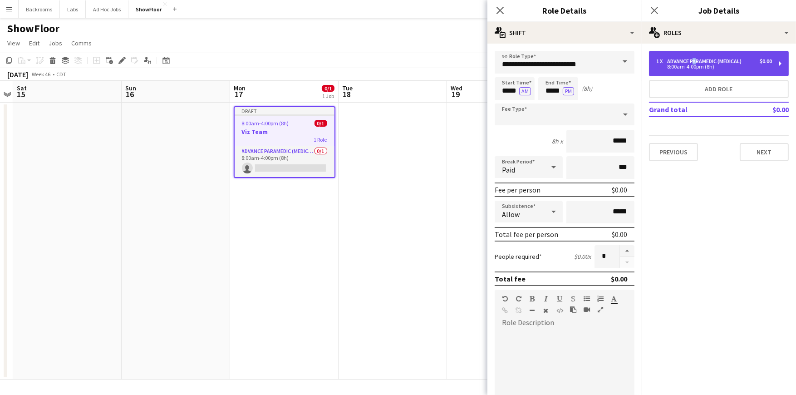
drag, startPoint x: 778, startPoint y: 61, endPoint x: 692, endPoint y: 59, distance: 85.9
click at [692, 59] on div "Advance Paramedic (Medical)" at bounding box center [707, 61] width 78 height 6
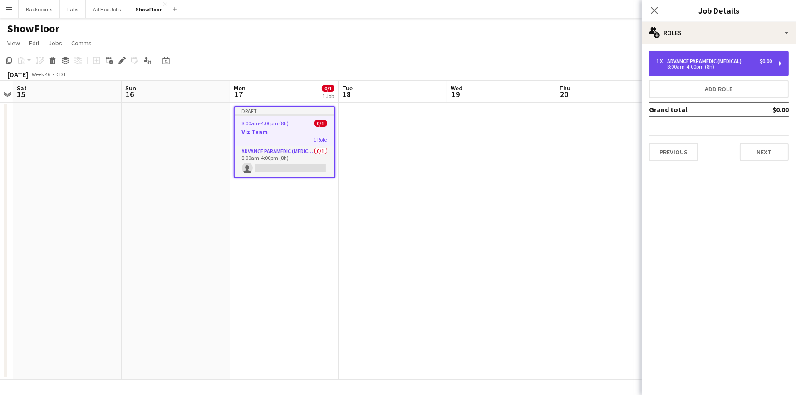
drag, startPoint x: 692, startPoint y: 59, endPoint x: 664, endPoint y: 60, distance: 28.2
click at [664, 60] on div "1 x" at bounding box center [662, 61] width 11 height 6
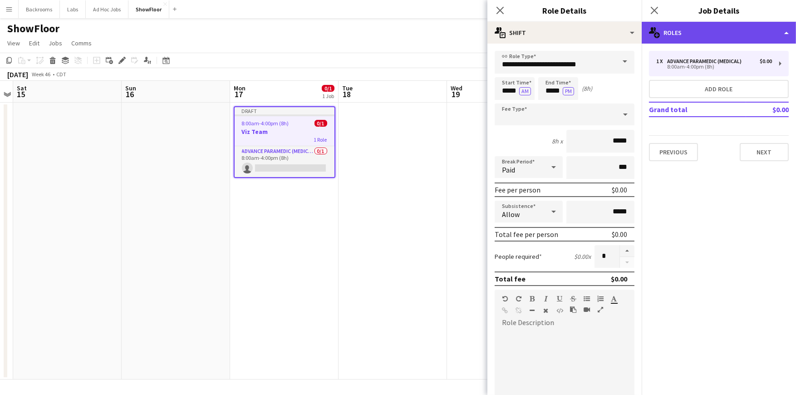
click at [676, 36] on div "multiple-users-add Roles" at bounding box center [719, 33] width 154 height 22
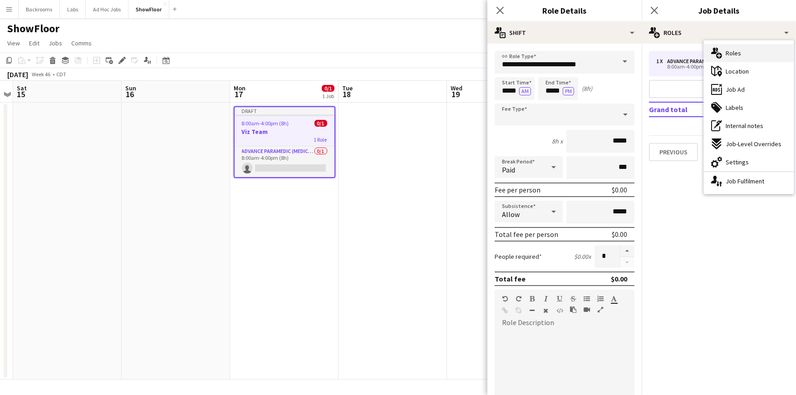
click at [721, 54] on icon at bounding box center [720, 56] width 6 height 6
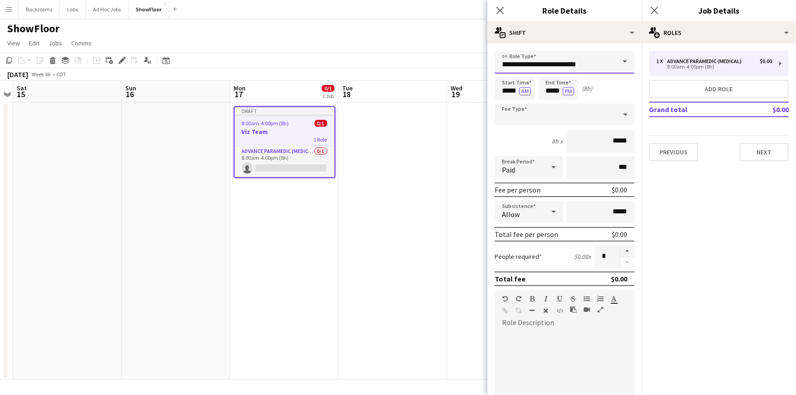
click at [543, 65] on input "**********" at bounding box center [565, 62] width 140 height 23
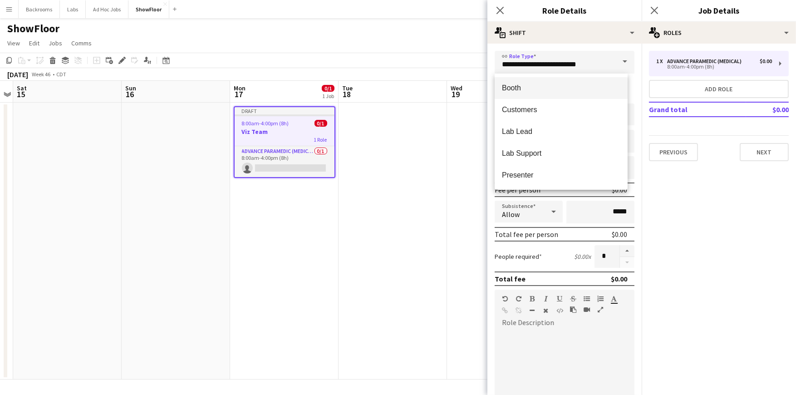
click at [588, 89] on span "Booth" at bounding box center [561, 88] width 119 height 9
type input "*****"
